Goal: Task Accomplishment & Management: Use online tool/utility

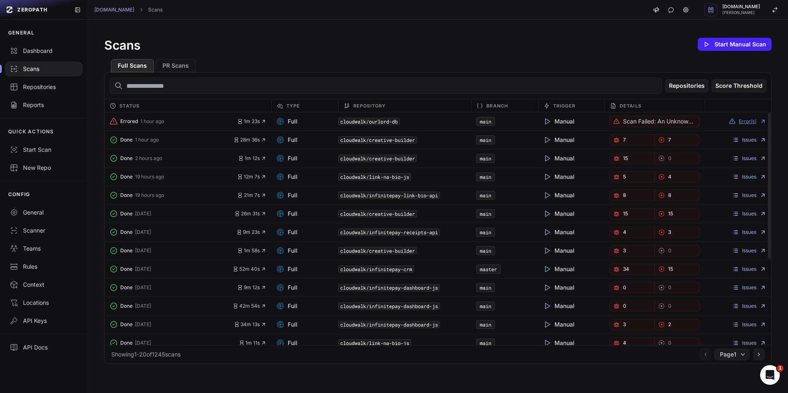
click at [737, 121] on button "Error(s)" at bounding box center [746, 121] width 37 height 7
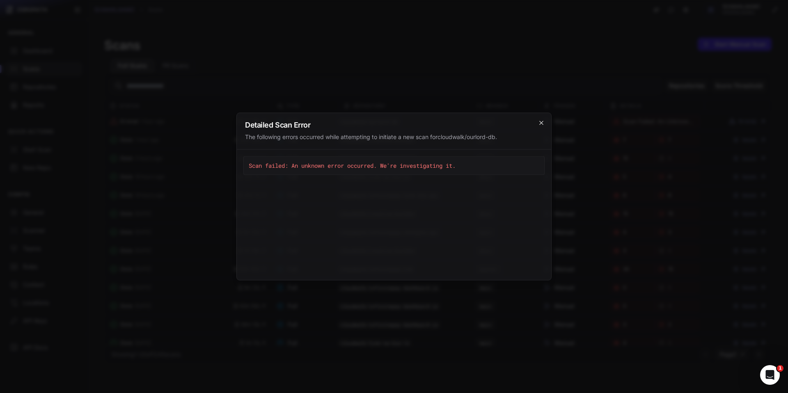
click at [543, 126] on icon "cross 2," at bounding box center [541, 123] width 7 height 7
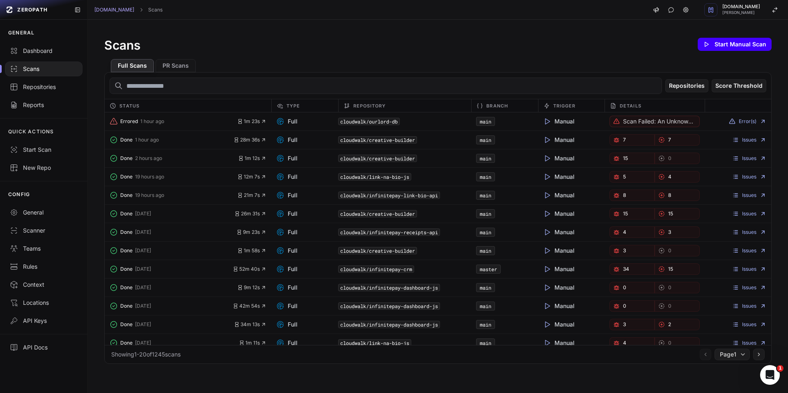
click at [715, 44] on button "Start Manual Scan" at bounding box center [734, 44] width 74 height 13
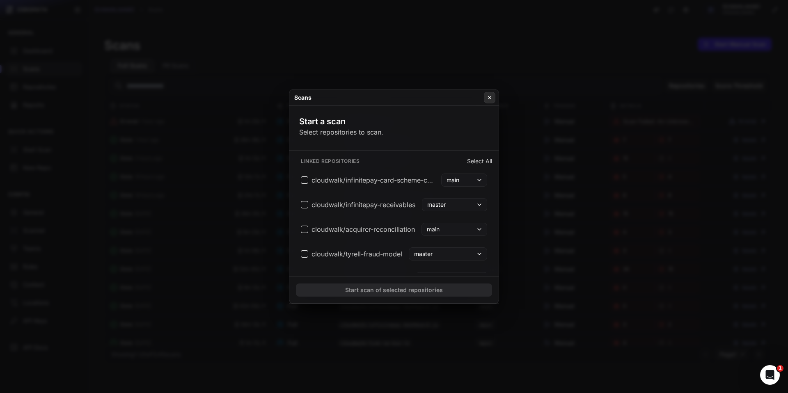
click at [488, 98] on icon at bounding box center [489, 97] width 6 height 7
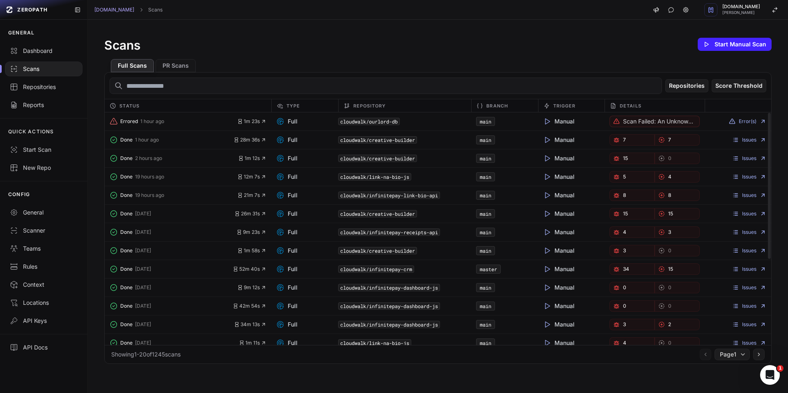
click at [407, 141] on code "cloudwalk/creative-builder" at bounding box center [377, 139] width 79 height 7
click at [554, 141] on span "Manual" at bounding box center [559, 140] width 32 height 8
click at [742, 141] on link "Issues" at bounding box center [749, 140] width 34 height 7
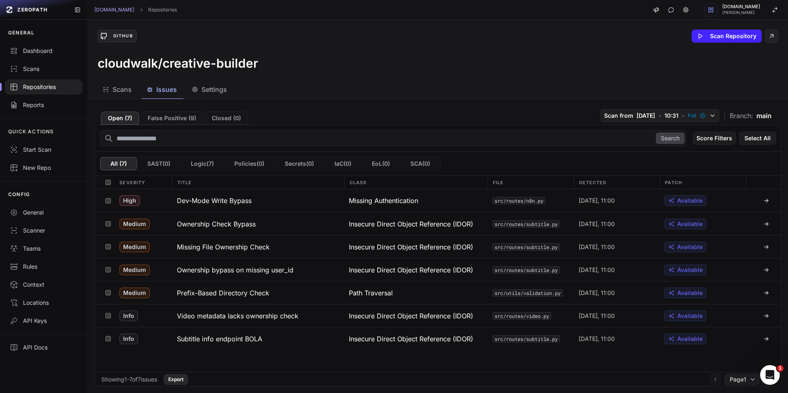
click at [186, 379] on button "Export" at bounding box center [176, 379] width 24 height 11
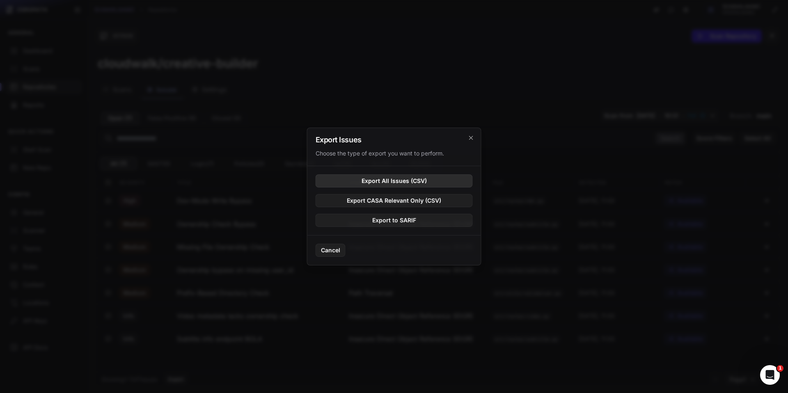
click at [367, 184] on button "Export All Issues (CSV)" at bounding box center [393, 180] width 157 height 13
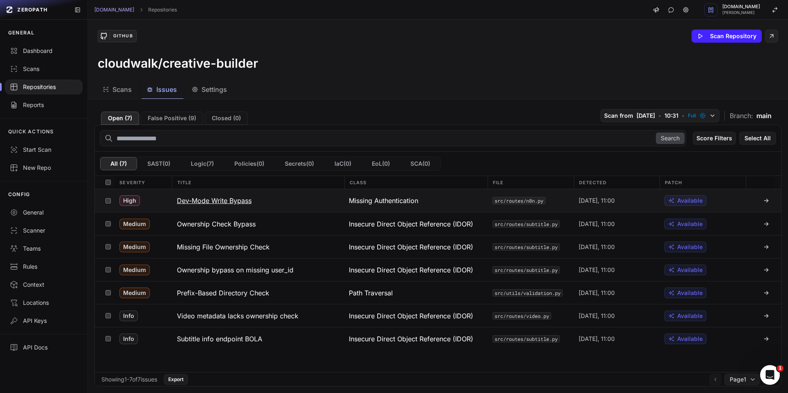
click at [236, 199] on h3 "Dev-Mode Write Bypass" at bounding box center [214, 201] width 75 height 10
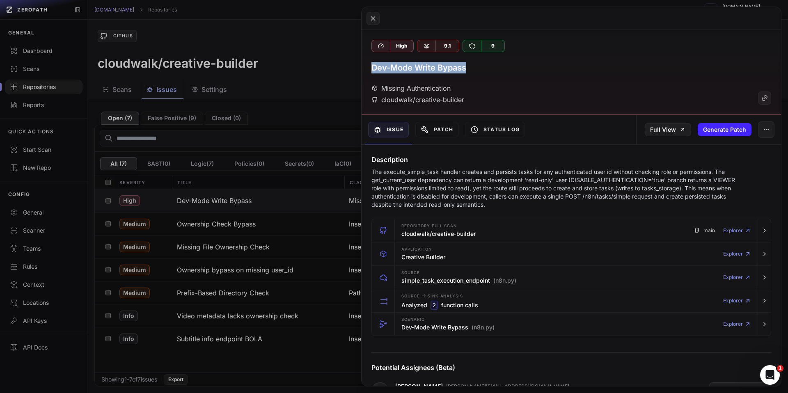
drag, startPoint x: 483, startPoint y: 70, endPoint x: 364, endPoint y: 69, distance: 118.5
click at [364, 69] on div "High 9.1 9 Dev-Mode Write Bypass Missing Authentication cloudwalk/creative-buil…" at bounding box center [570, 72] width 419 height 85
copy h3 "Dev-Mode Write Bypass"
